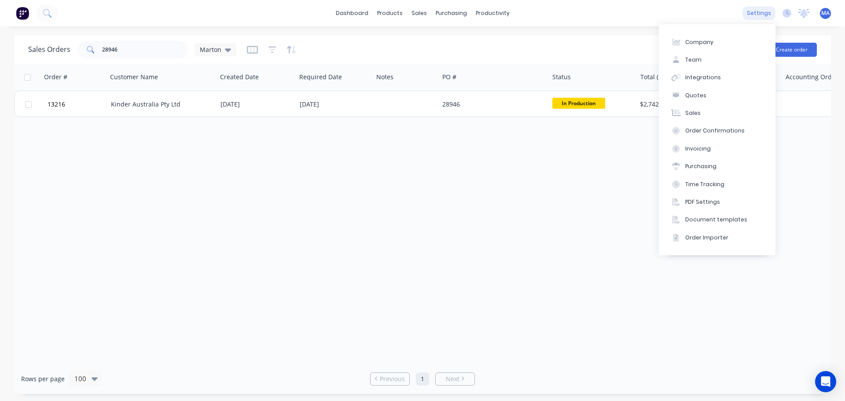
click at [759, 15] on div "settings" at bounding box center [758, 13] width 33 height 13
click at [708, 46] on div "Company" at bounding box center [699, 42] width 28 height 8
select select "AU"
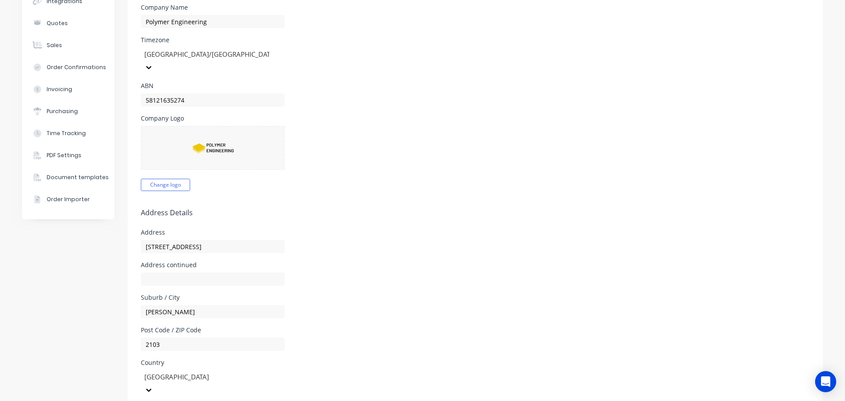
scroll to position [97, 0]
drag, startPoint x: 173, startPoint y: 84, endPoint x: 83, endPoint y: 91, distance: 89.6
click at [86, 90] on div "Company Team Integrations Quotes Sales Order Confirmations Invoicing Purchasing…" at bounding box center [422, 317] width 801 height 758
click at [491, 152] on div "Company Logo Change logo" at bounding box center [475, 154] width 669 height 76
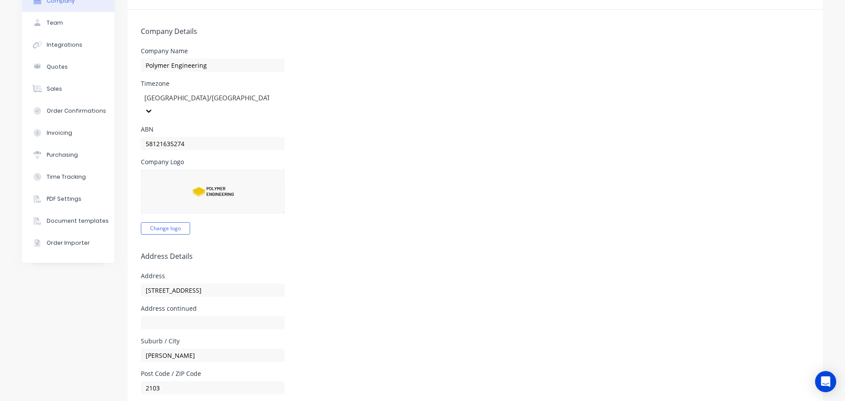
scroll to position [0, 0]
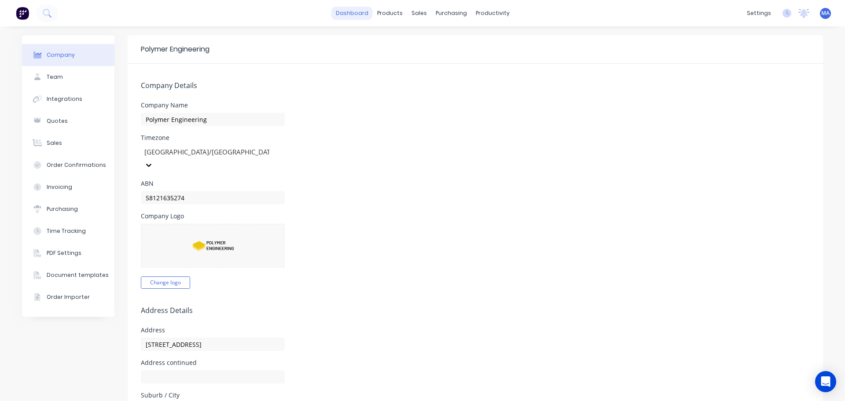
click at [338, 14] on link "dashboard" at bounding box center [351, 13] width 41 height 13
